Goal: Navigation & Orientation: Go to known website

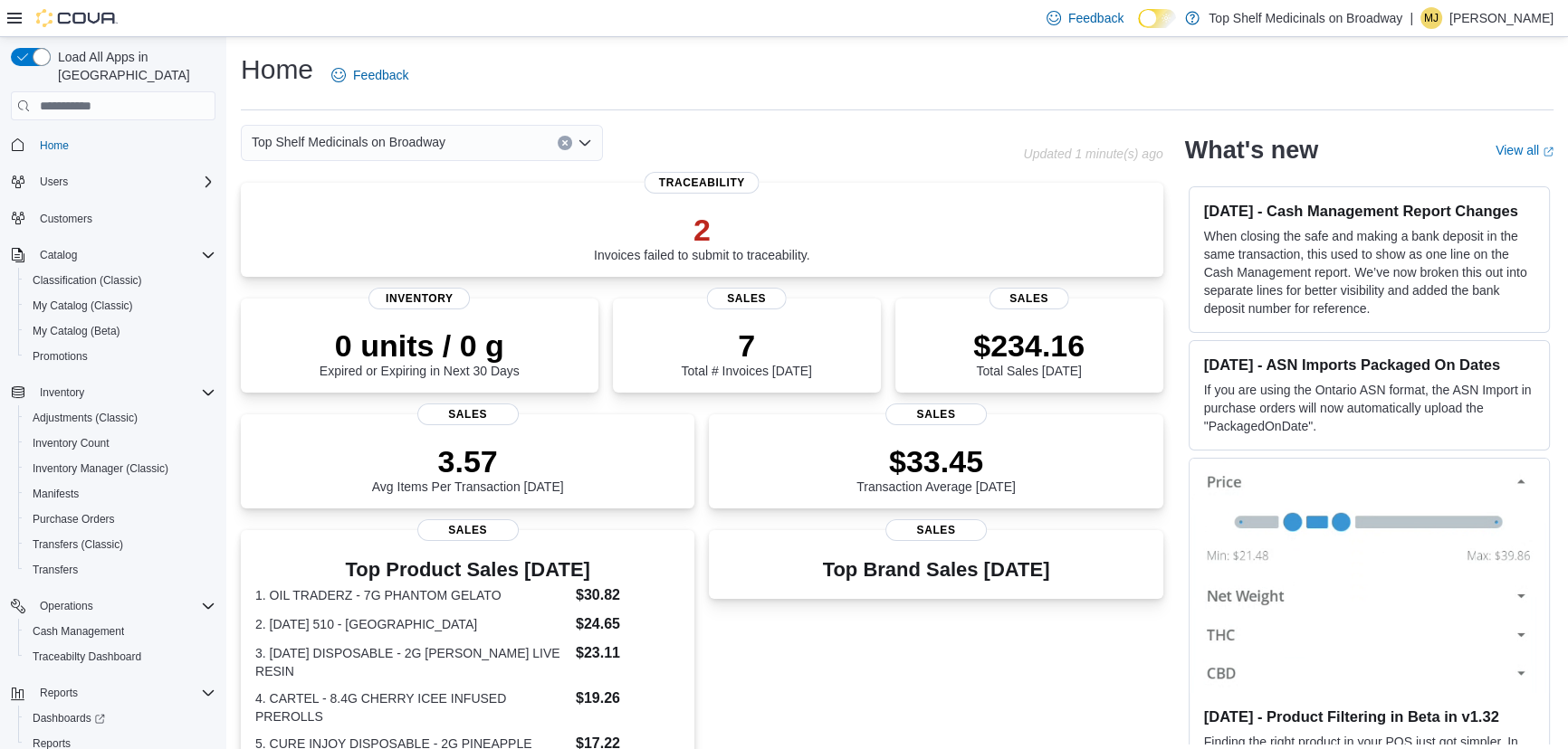
click at [1460, 19] on div "| [PERSON_NAME]" at bounding box center [1481, 18] width 144 height 22
click at [1430, 176] on span "Sign Out" at bounding box center [1436, 174] width 49 height 18
